Goal: Communication & Community: Ask a question

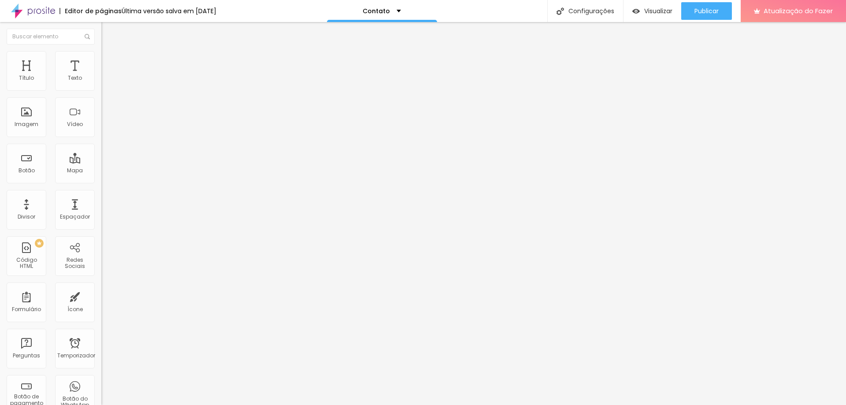
click at [101, 83] on input "[PHONE_NUMBER]" at bounding box center [154, 78] width 106 height 9
click at [101, 83] on input "11" at bounding box center [154, 78] width 106 height 9
paste input "[PHONE_NUMBER]"
click at [101, 83] on input "[PHONE_NUMBER]" at bounding box center [154, 78] width 106 height 9
click at [101, 83] on input "11" at bounding box center [154, 78] width 106 height 9
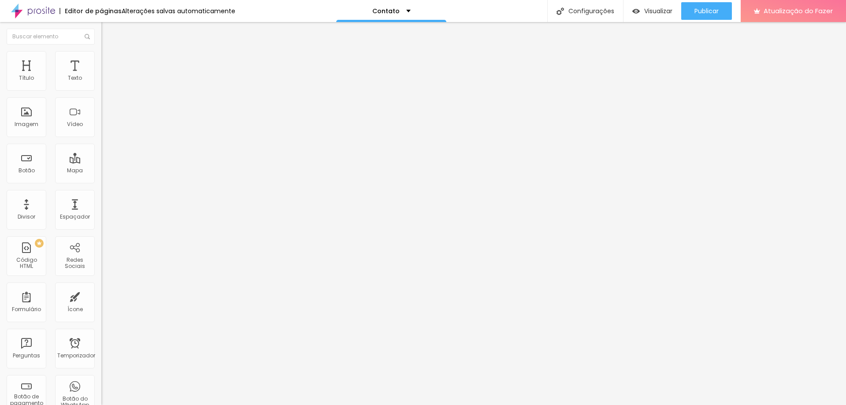
paste input "[PHONE_NUMBER]"
type input "[PHONE_NUMBER]"
click at [101, 297] on textarea "Olá, cheguei até você site da Expo Imagens e gostaria de mais informações." at bounding box center [151, 304] width 100 height 15
click at [703, 13] on font "Publicar" at bounding box center [707, 11] width 24 height 9
click at [101, 272] on input "Conversar no WhatsApp" at bounding box center [154, 276] width 106 height 9
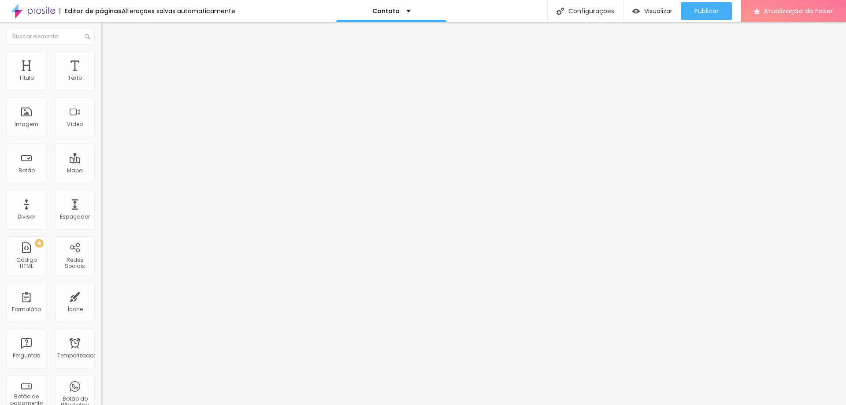
click at [101, 272] on input "Conversar no WhatsApp" at bounding box center [154, 276] width 106 height 9
